Goal: Information Seeking & Learning: Learn about a topic

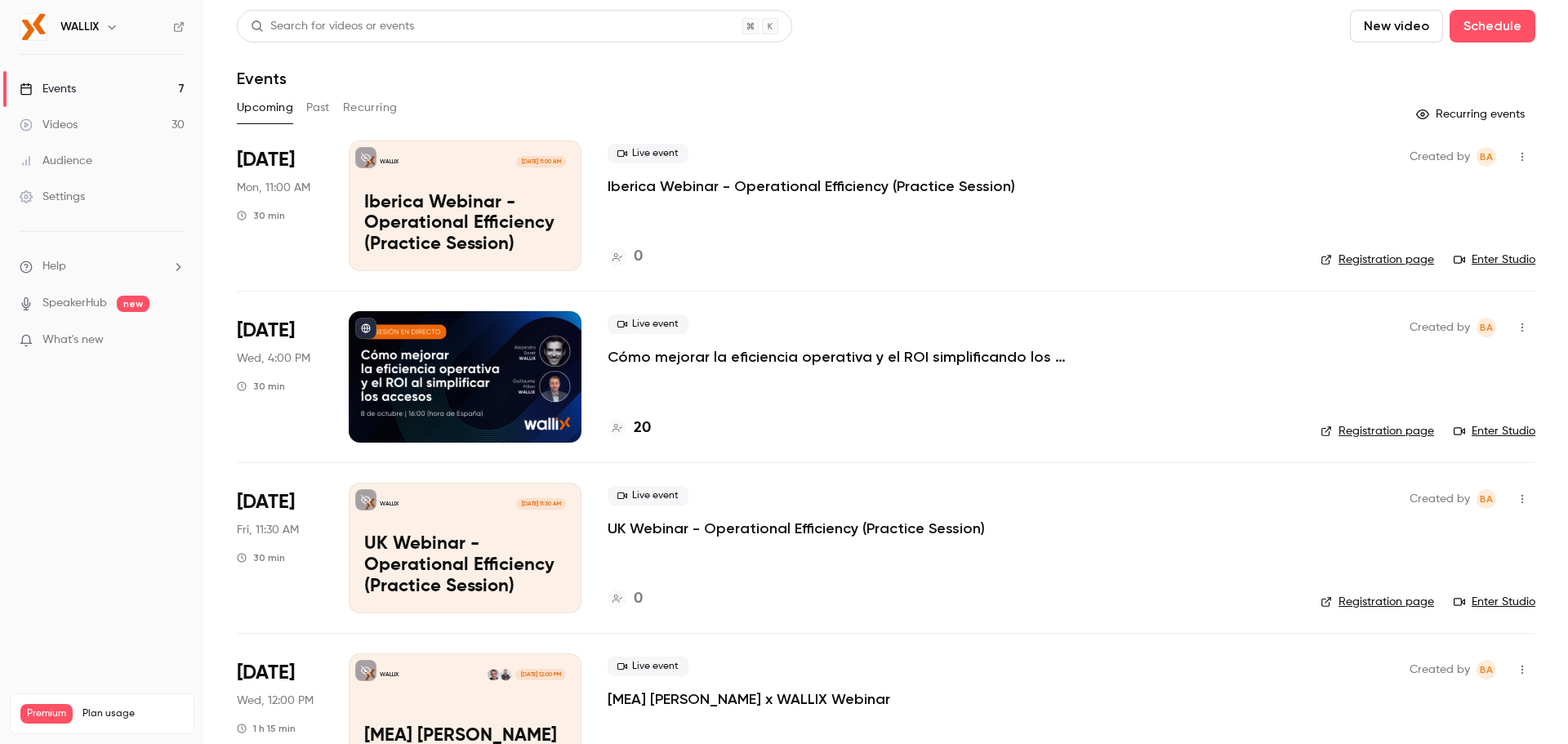
click at [466, 339] on div at bounding box center [465, 377] width 233 height 130
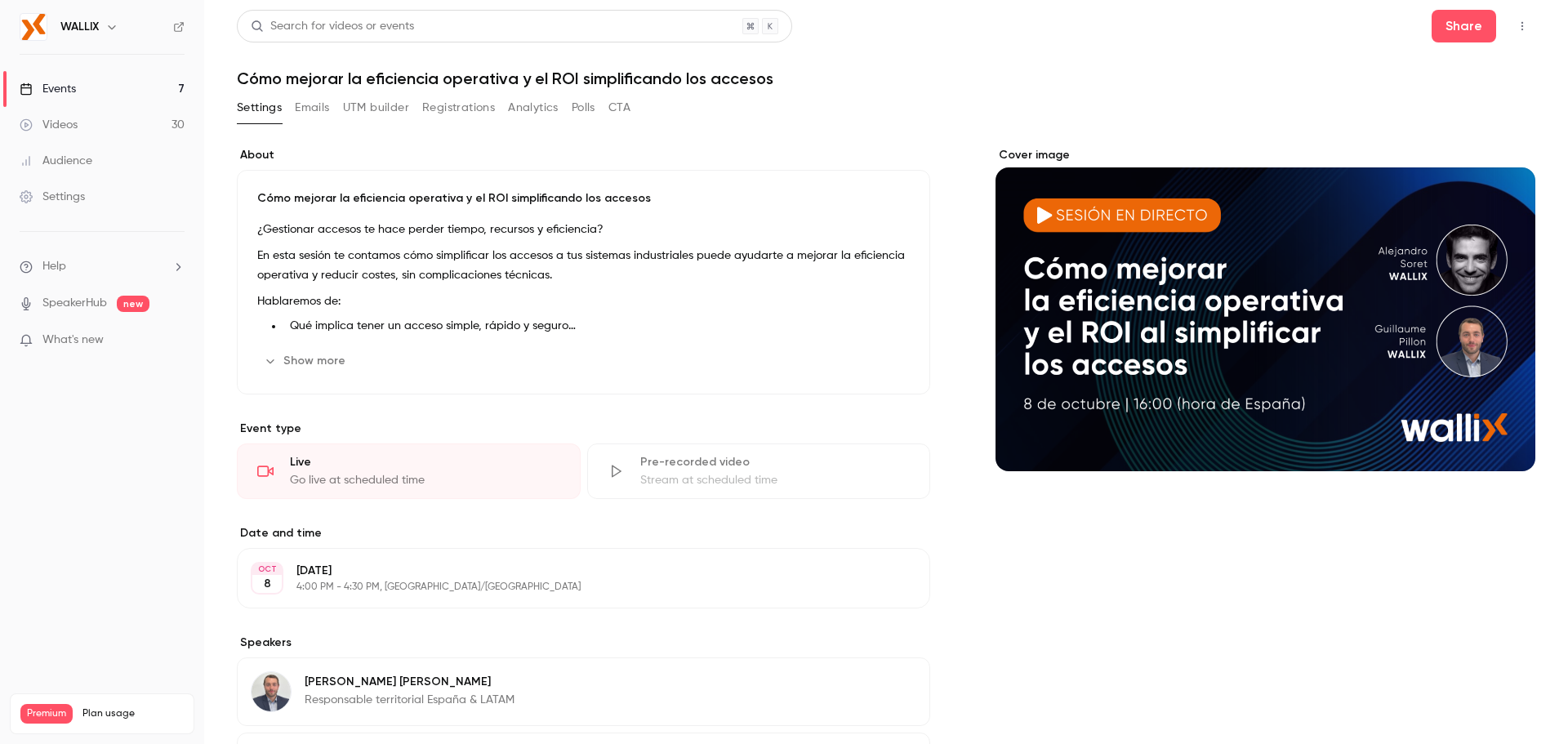
click at [298, 367] on button "Show more" at bounding box center [306, 361] width 98 height 26
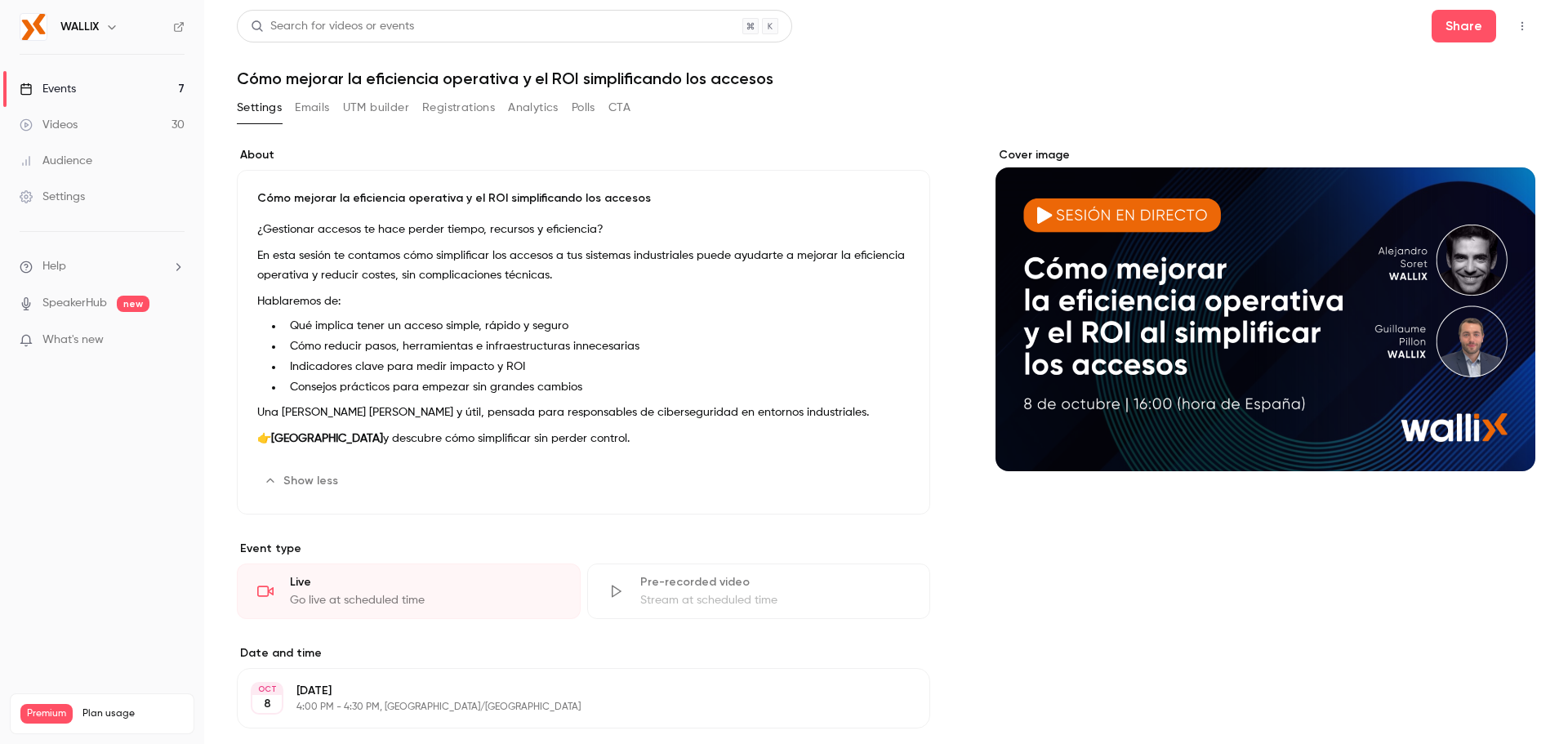
drag, startPoint x: 249, startPoint y: 190, endPoint x: 719, endPoint y: 458, distance: 541.0
click at [719, 458] on div "Cómo mejorar la eficiencia operativa y el ROI simplificando los accesos ¿Gestio…" at bounding box center [584, 342] width 693 height 345
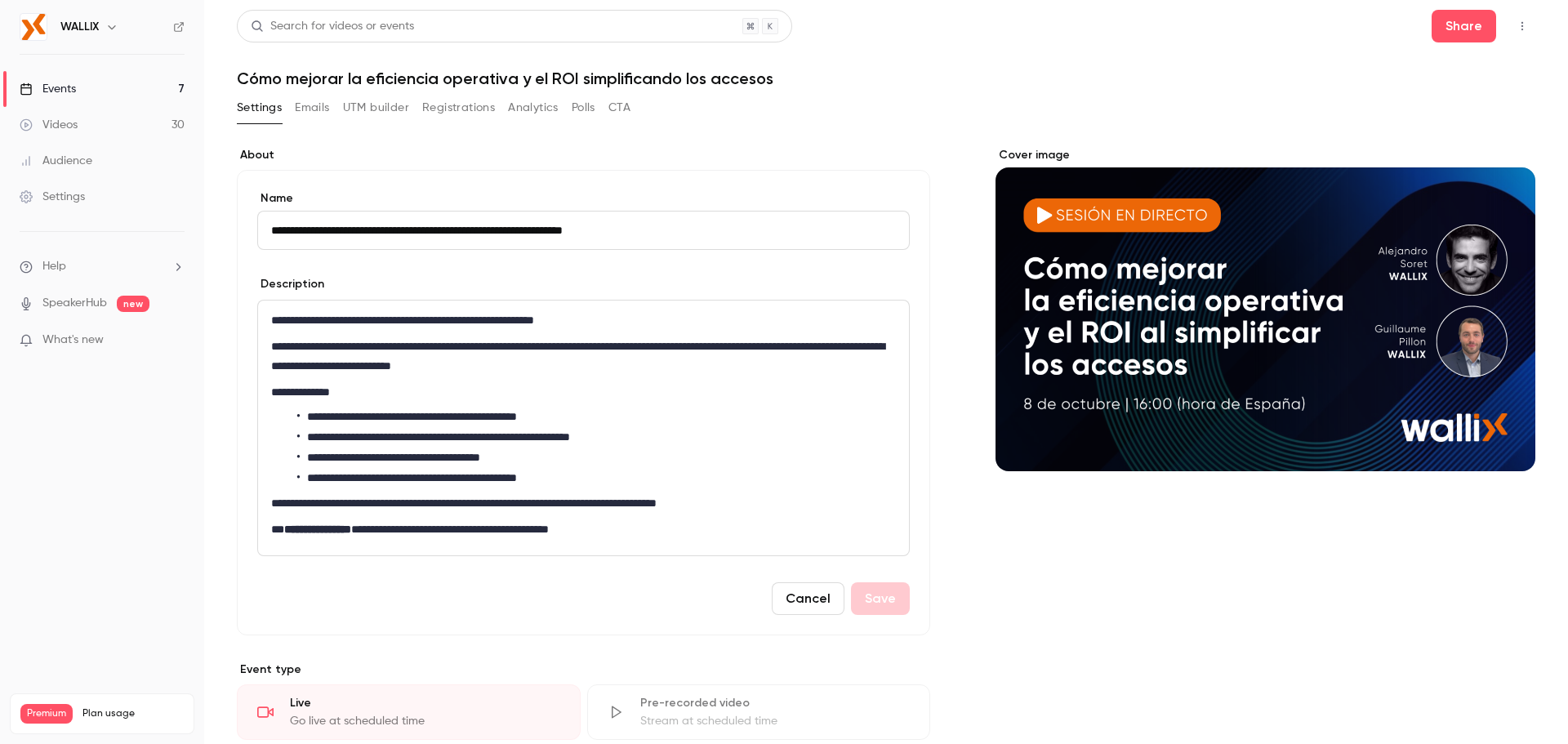
click at [362, 318] on p "**********" at bounding box center [580, 320] width 618 height 19
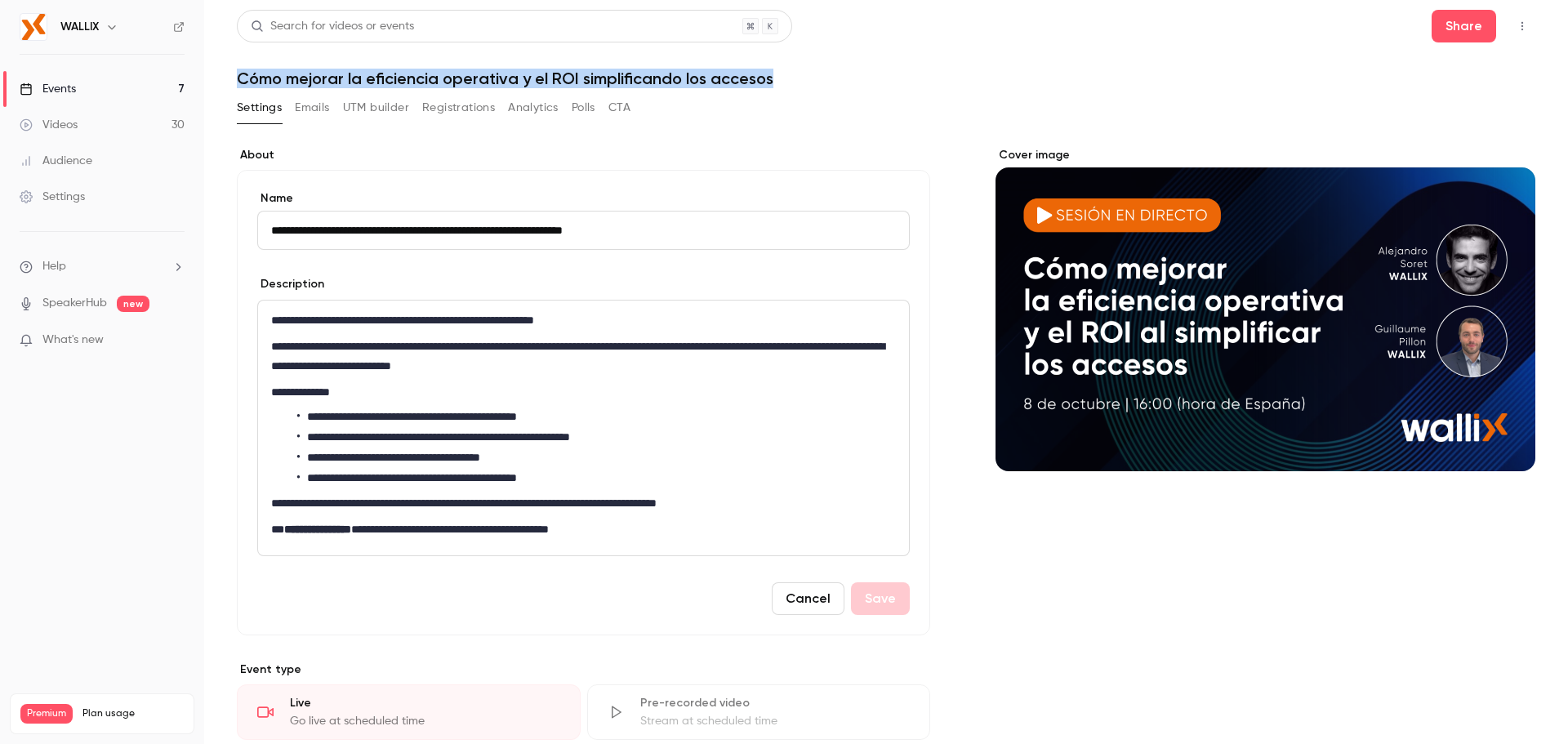
drag, startPoint x: 238, startPoint y: 71, endPoint x: 808, endPoint y: 60, distance: 570.1
click at [808, 60] on header "Search for videos or events Share Cómo mejorar la eficiencia operativa y el ROI…" at bounding box center [886, 49] width 1298 height 78
copy h1 "Cómo mejorar la eficiencia operativa y el ROI simplificando los accesos"
